Goal: Use online tool/utility: Utilize a website feature to perform a specific function

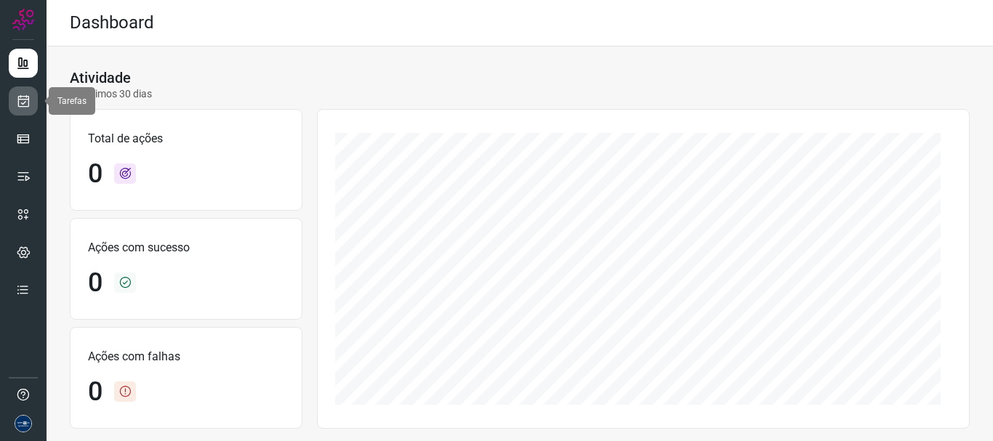
click at [21, 107] on icon at bounding box center [23, 101] width 15 height 15
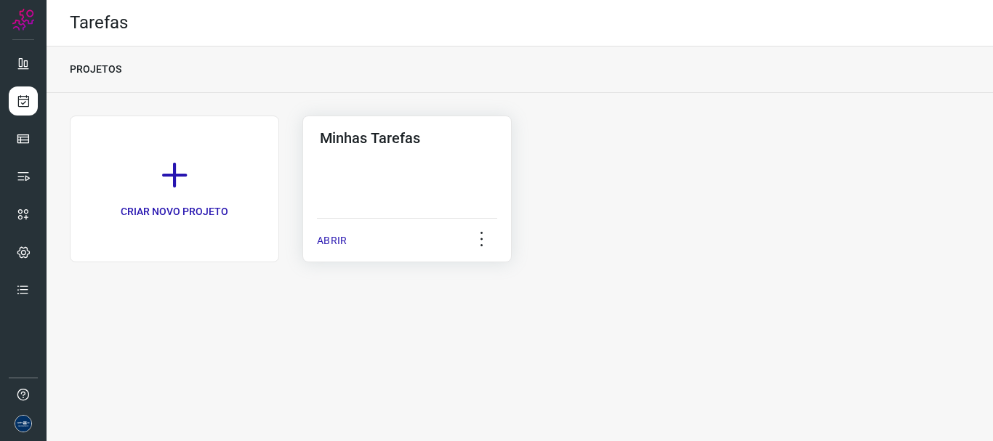
click at [344, 239] on p "ABRIR" at bounding box center [332, 240] width 30 height 15
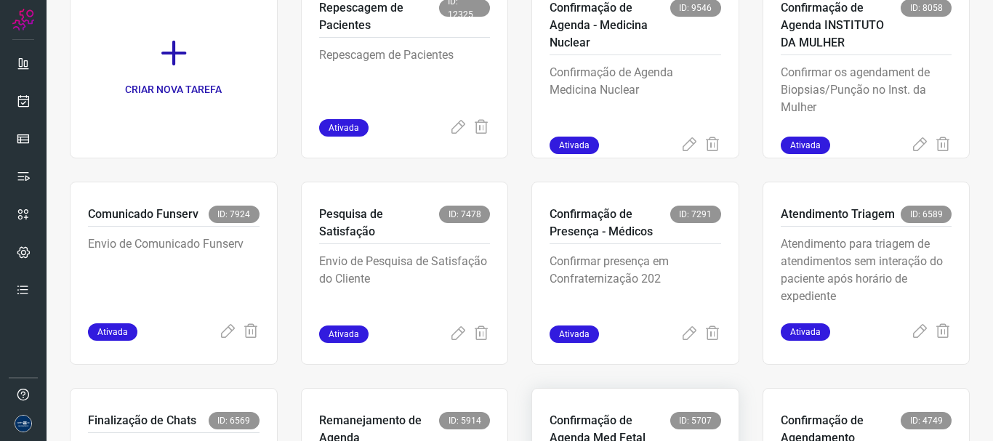
scroll to position [307, 0]
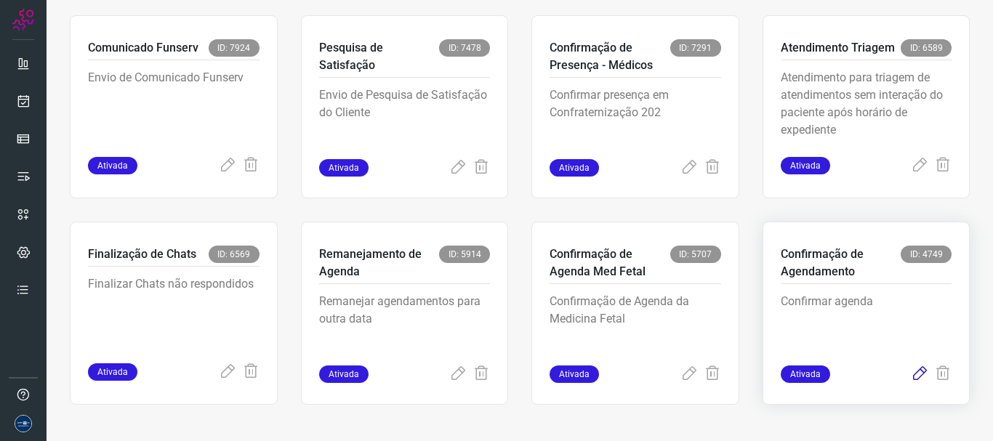
click at [911, 372] on icon at bounding box center [919, 374] width 17 height 17
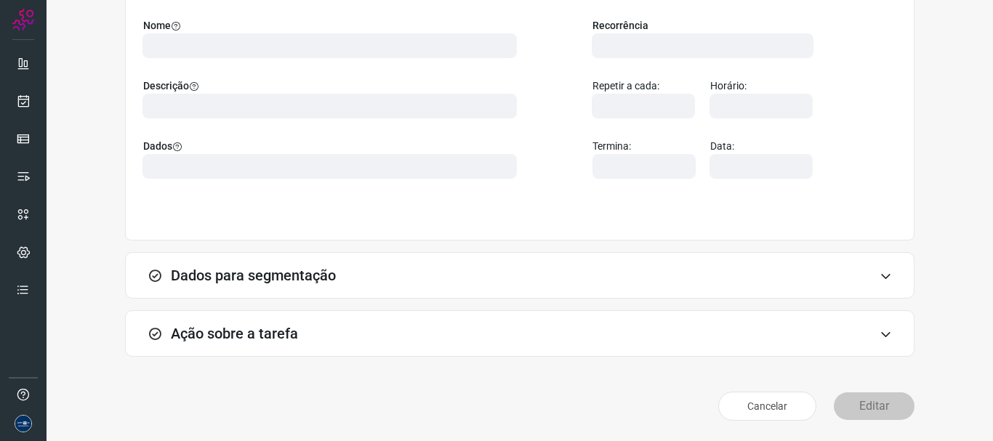
scroll to position [127, 0]
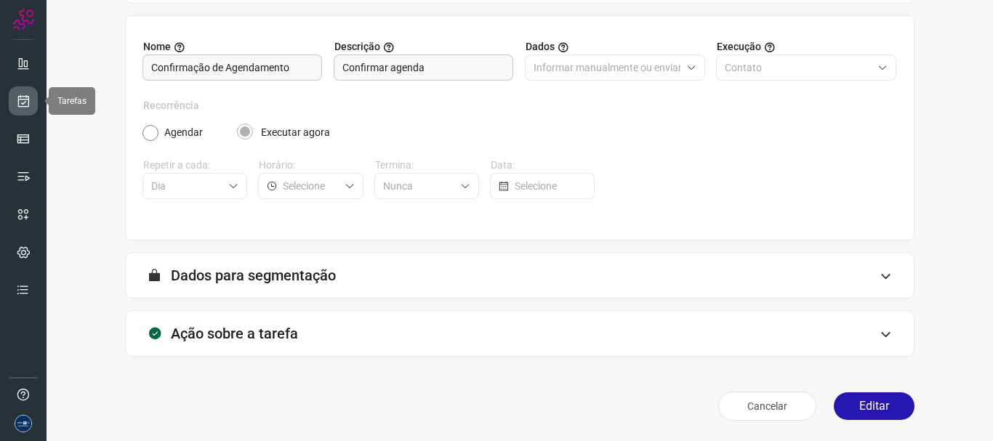
click at [30, 100] on link at bounding box center [23, 101] width 29 height 29
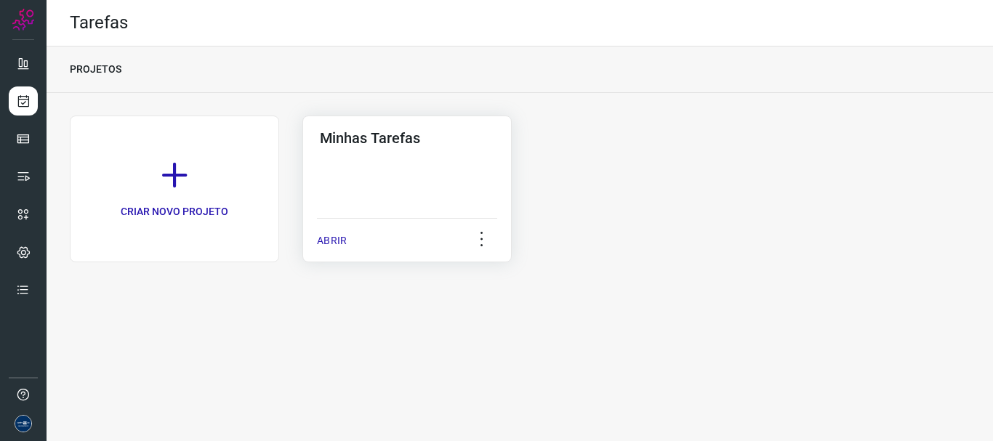
click at [335, 241] on p "ABRIR" at bounding box center [332, 240] width 30 height 15
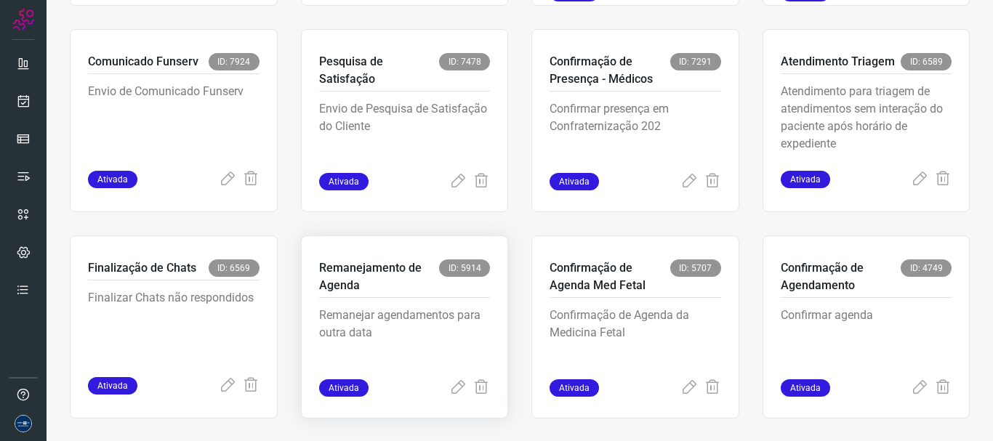
scroll to position [307, 0]
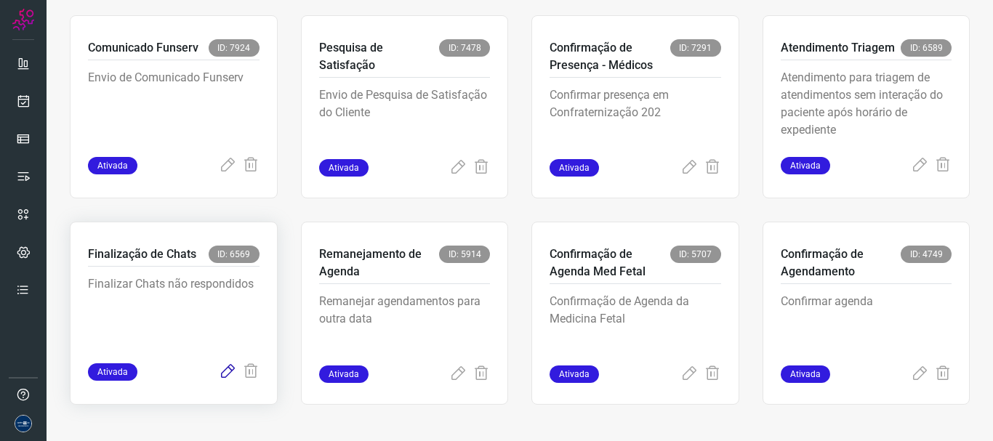
click at [230, 370] on icon at bounding box center [227, 372] width 17 height 17
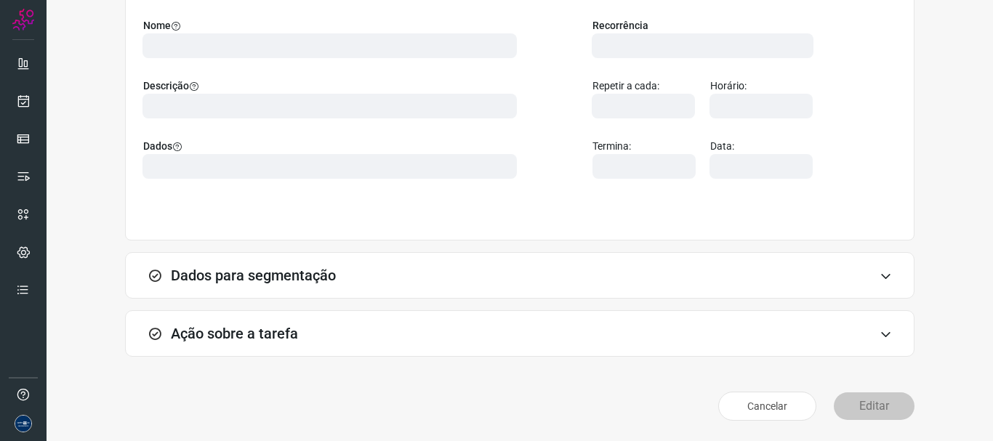
scroll to position [127, 0]
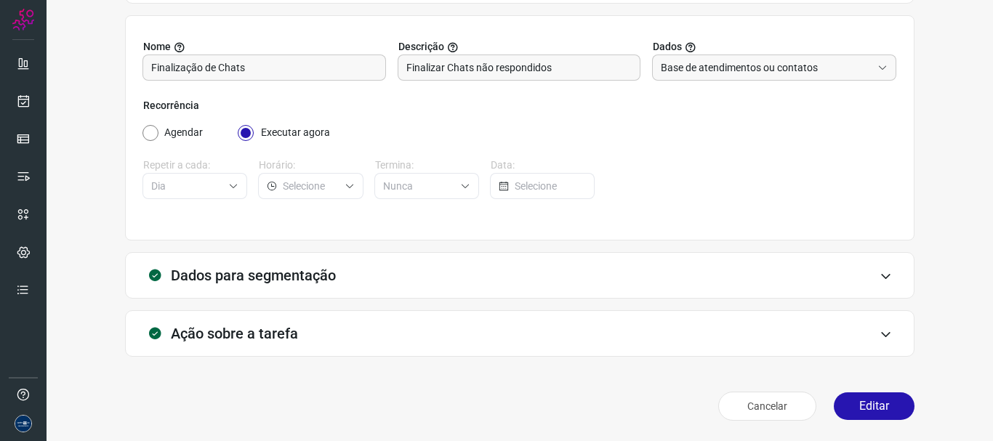
click at [880, 425] on div "Cancelar Editar" at bounding box center [520, 406] width 790 height 41
click at [848, 399] on button "Editar" at bounding box center [874, 407] width 81 height 28
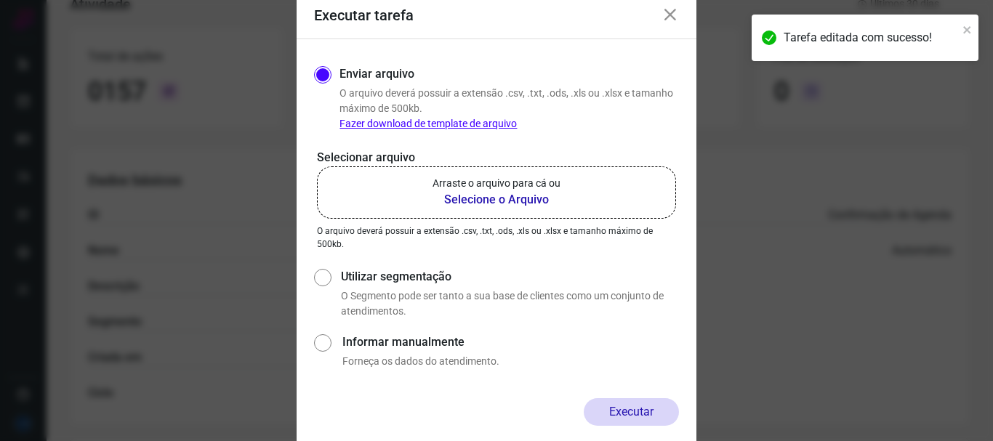
click at [313, 278] on div "Enviar arquivo O arquivo deverá possuir a extensão .csv, .txt, .ods, .xls ou .x…" at bounding box center [497, 218] width 400 height 359
click at [315, 275] on input "Utilizar segmentação" at bounding box center [321, 292] width 15 height 54
radio input "true"
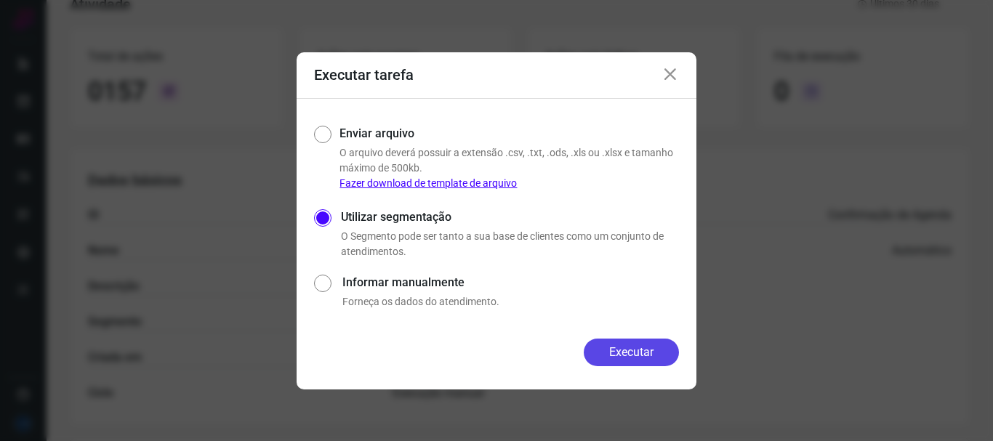
click at [638, 363] on button "Executar" at bounding box center [631, 353] width 95 height 28
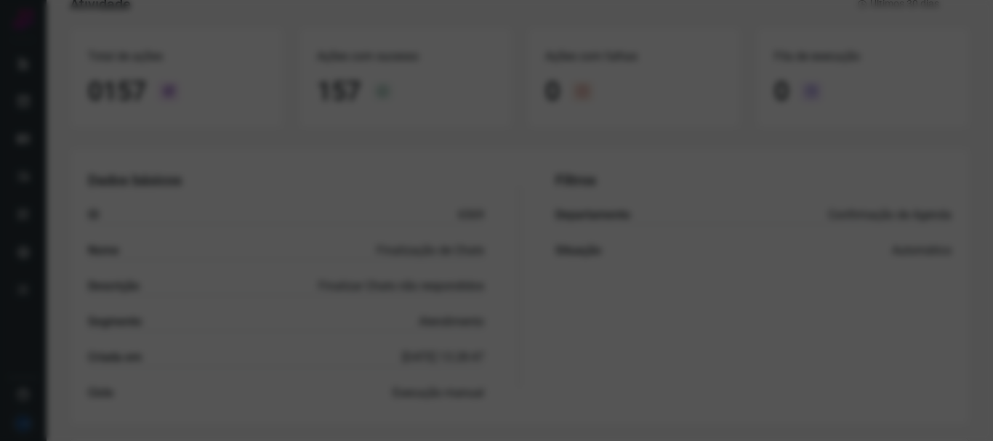
click at [444, 231] on div at bounding box center [496, 220] width 993 height 441
drag, startPoint x: 21, startPoint y: 52, endPoint x: 51, endPoint y: 0, distance: 59.6
click at [22, 51] on div at bounding box center [496, 220] width 993 height 441
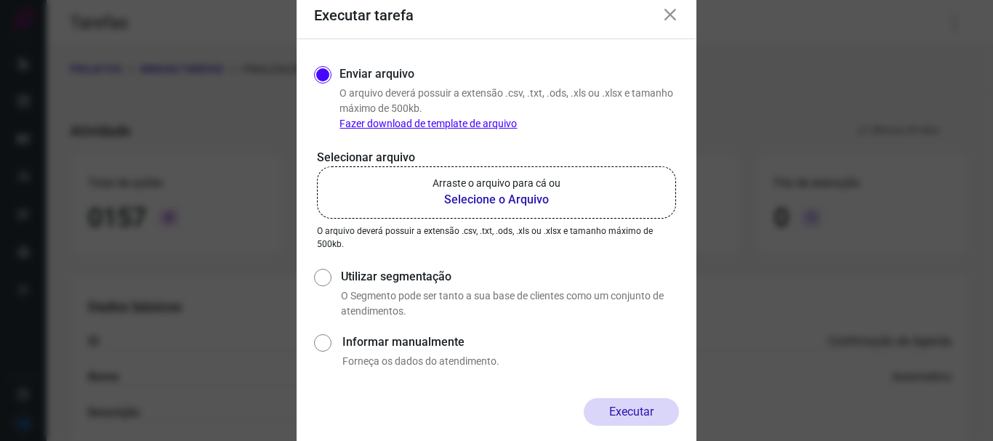
click at [667, 13] on icon at bounding box center [670, 15] width 17 height 17
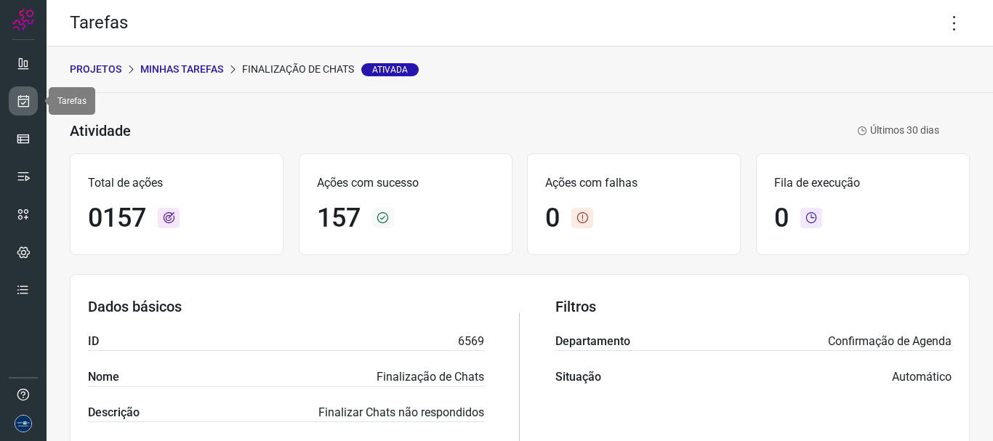
click at [31, 100] on link at bounding box center [23, 101] width 29 height 29
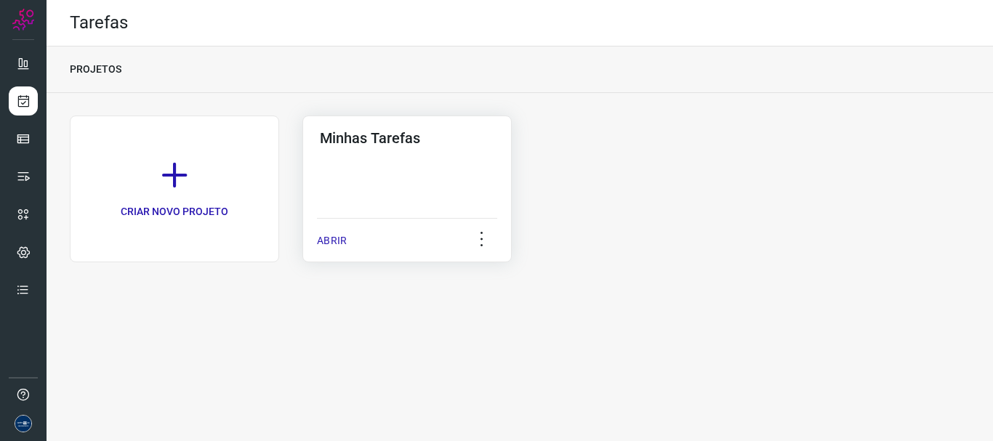
click at [321, 238] on p "ABRIR" at bounding box center [332, 240] width 30 height 15
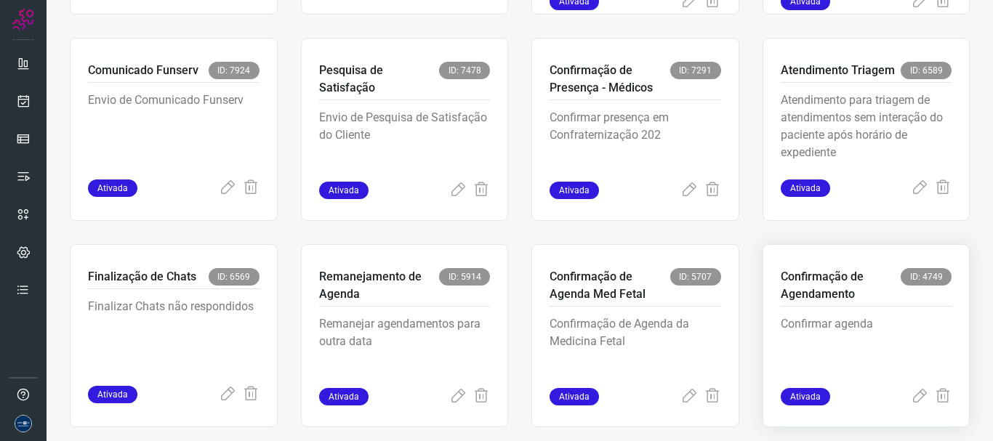
scroll to position [307, 0]
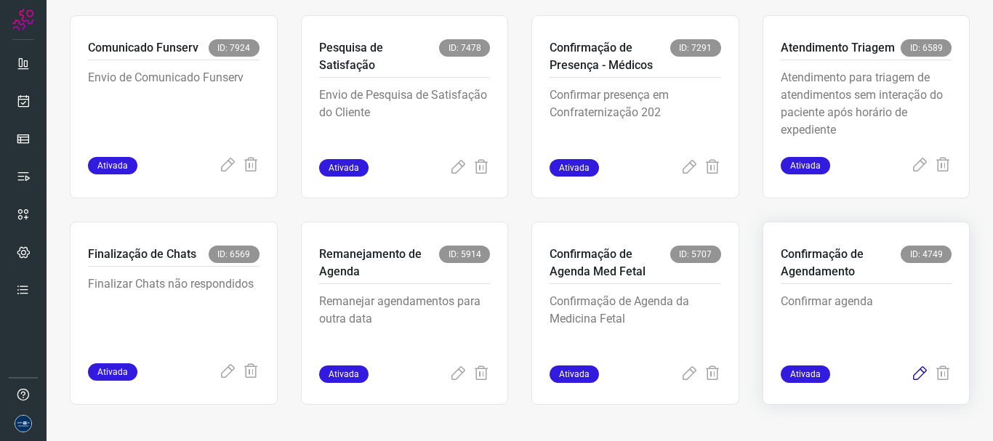
click at [911, 374] on icon at bounding box center [919, 374] width 17 height 17
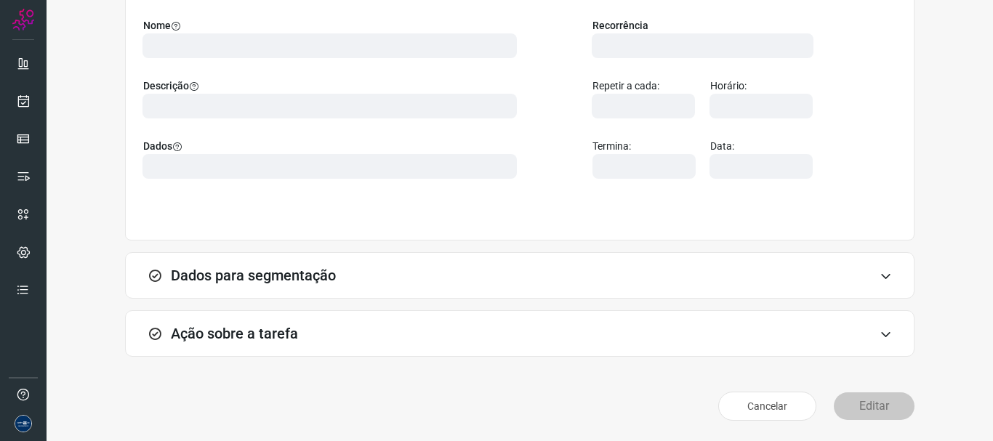
scroll to position [127, 0]
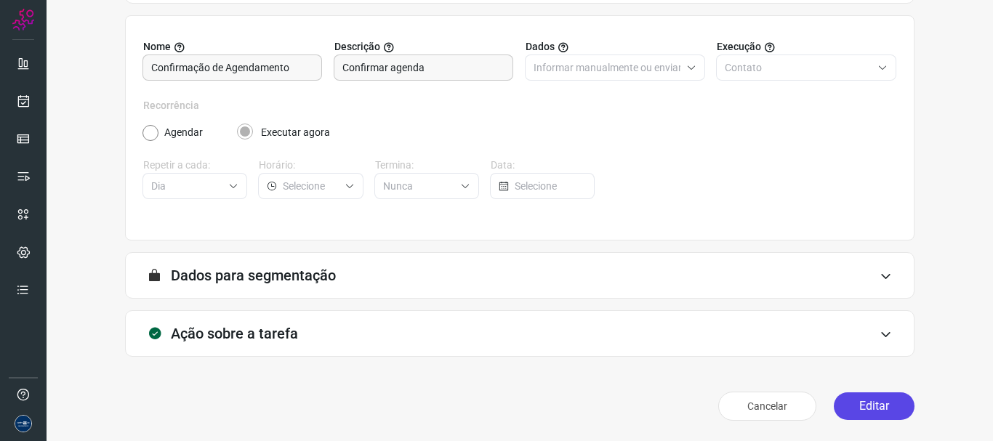
click at [854, 409] on button "Editar" at bounding box center [874, 407] width 81 height 28
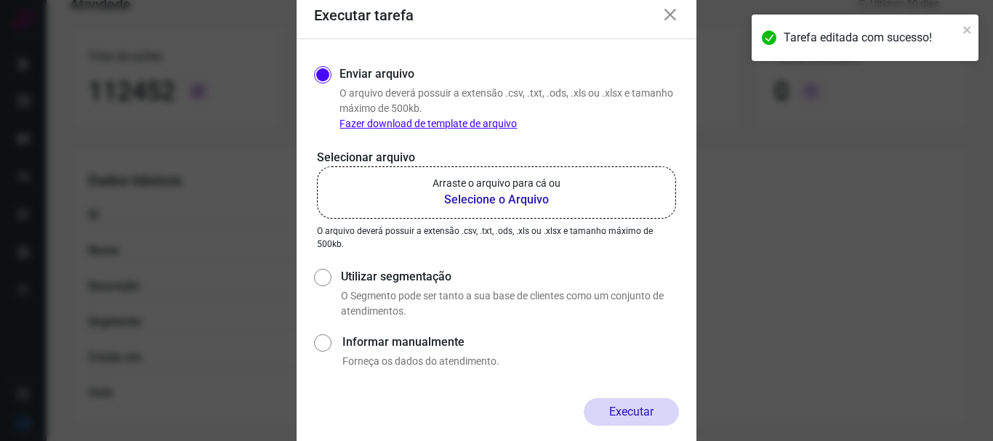
click at [374, 182] on label "Arraste o arquivo para cá ou Selecione o Arquivo" at bounding box center [496, 192] width 359 height 52
click at [0, 0] on input "Arraste o arquivo para cá ou Selecione o Arquivo" at bounding box center [0, 0] width 0 height 0
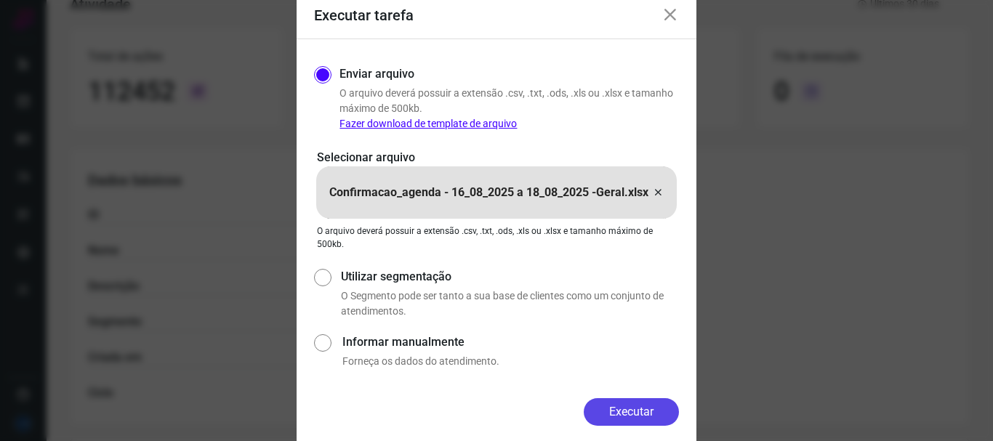
click at [623, 409] on button "Executar" at bounding box center [631, 412] width 95 height 28
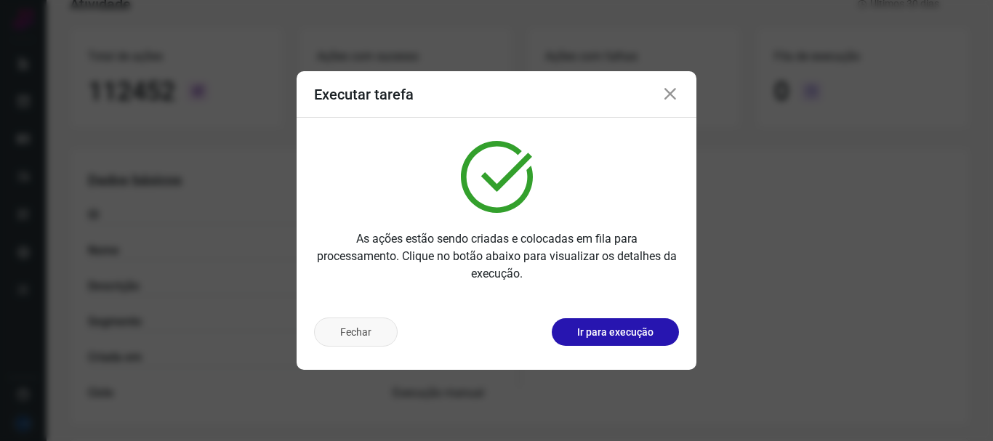
click at [355, 324] on button "Fechar" at bounding box center [356, 332] width 84 height 29
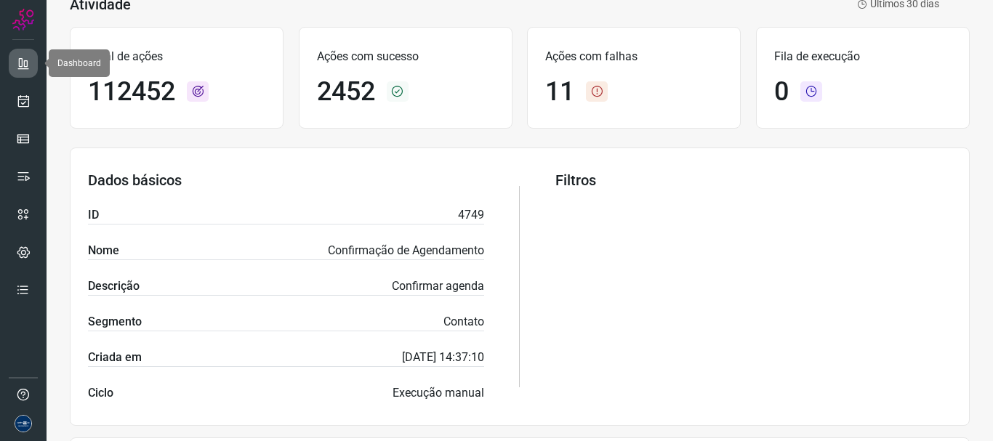
click at [25, 65] on icon at bounding box center [23, 63] width 15 height 15
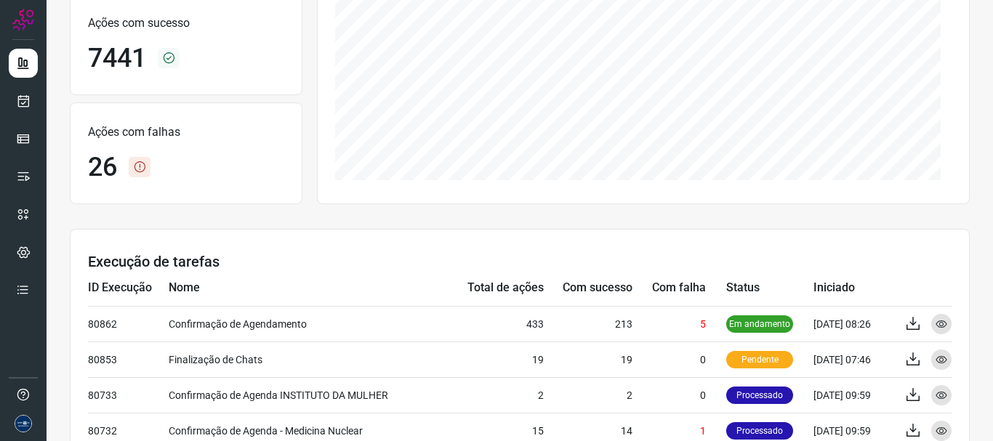
scroll to position [272, 0]
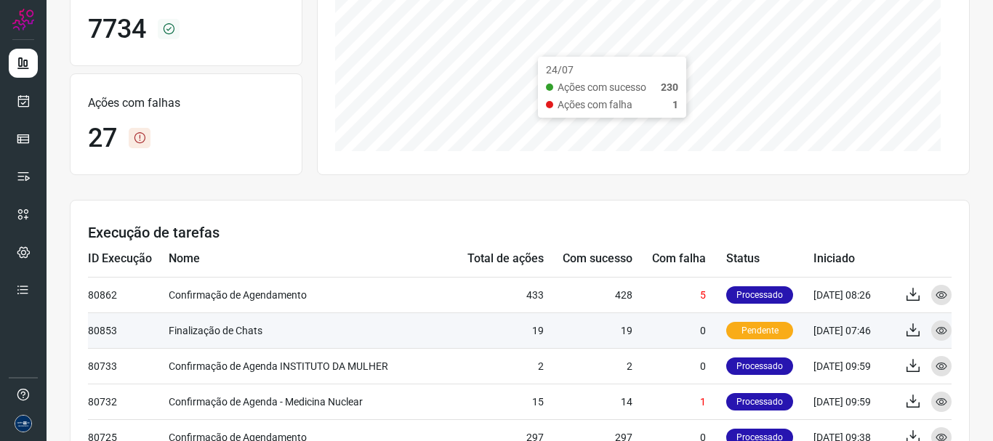
scroll to position [291, 0]
